Goal: Transaction & Acquisition: Book appointment/travel/reservation

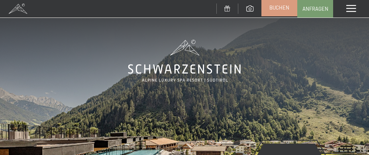
click at [282, 5] on span "Buchen" at bounding box center [279, 7] width 20 height 7
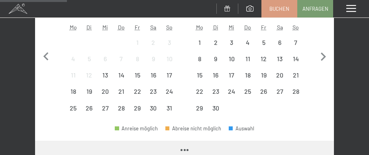
scroll to position [159, 0]
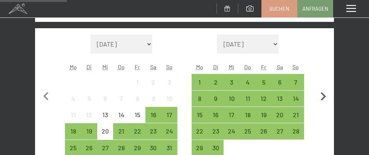
click at [326, 96] on icon "button" at bounding box center [323, 96] width 17 height 17
select select "[DATE]"
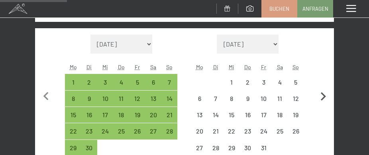
click at [326, 96] on icon "button" at bounding box center [323, 96] width 17 height 17
select select "[DATE]"
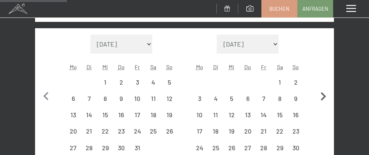
click at [326, 96] on icon "button" at bounding box center [323, 96] width 17 height 17
select select "[DATE]"
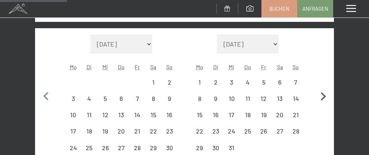
click at [326, 96] on icon "button" at bounding box center [323, 96] width 17 height 17
select select "[DATE]"
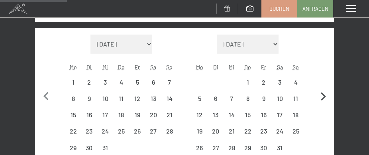
click at [326, 96] on icon "button" at bounding box center [323, 96] width 17 height 17
select select "[DATE]"
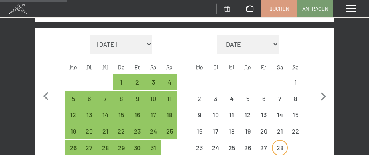
select select "[DATE]"
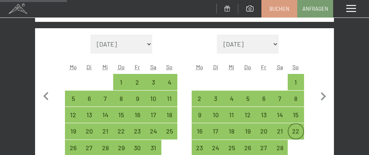
click at [296, 131] on div "22" at bounding box center [295, 135] width 14 height 14
select select "[DATE]"
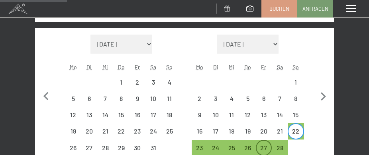
click at [262, 147] on div "27" at bounding box center [264, 152] width 14 height 14
select select "[DATE]"
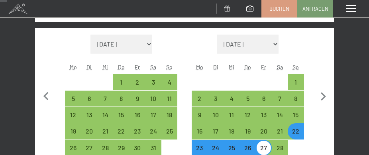
scroll to position [40, 0]
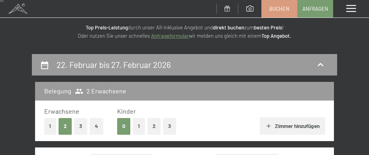
click at [158, 129] on button "2" at bounding box center [153, 126] width 13 height 16
select select "[DATE]"
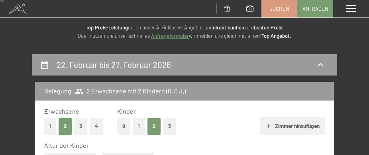
scroll to position [120, 0]
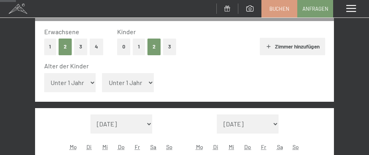
select select "[DATE]"
click at [80, 82] on select "Unter 1 Jahr 1 Jahr 2 Jahre 3 Jahre 4 Jahre 5 Jahre 6 Jahre 7 Jahre 8 Jahre 9 J…" at bounding box center [70, 82] width 52 height 19
select select "9"
click at [44, 73] on select "Unter 1 Jahr 1 Jahr 2 Jahre 3 Jahre 4 Jahre 5 Jahre 6 Jahre 7 Jahre 8 Jahre 9 J…" at bounding box center [70, 82] width 52 height 19
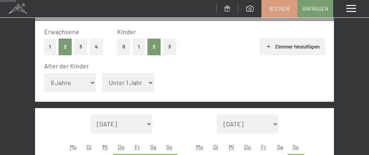
select select "[DATE]"
click at [124, 81] on select "Unter 1 Jahr 1 Jahr 2 Jahre 3 Jahre 4 Jahre 5 Jahre 6 Jahre 7 Jahre 8 Jahre 9 J…" at bounding box center [128, 82] width 52 height 19
select select "[DATE]"
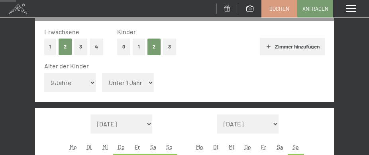
select select "13"
click at [102, 73] on select "Unter 1 Jahr 1 Jahr 2 Jahre 3 Jahre 4 Jahre 5 Jahre 6 Jahre 7 Jahre 8 Jahre 9 J…" at bounding box center [128, 82] width 52 height 19
select select "[DATE]"
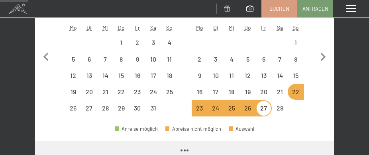
scroll to position [319, 0]
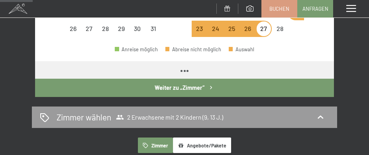
select select "[DATE]"
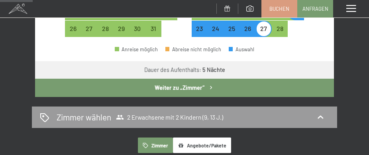
click at [193, 92] on button "Weiter zu „Zimmer“" at bounding box center [184, 88] width 299 height 18
select select "[DATE]"
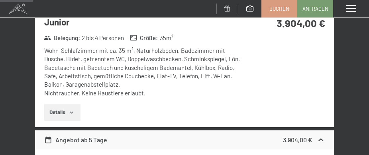
scroll to position [373, 0]
